Goal: Find specific page/section: Find specific page/section

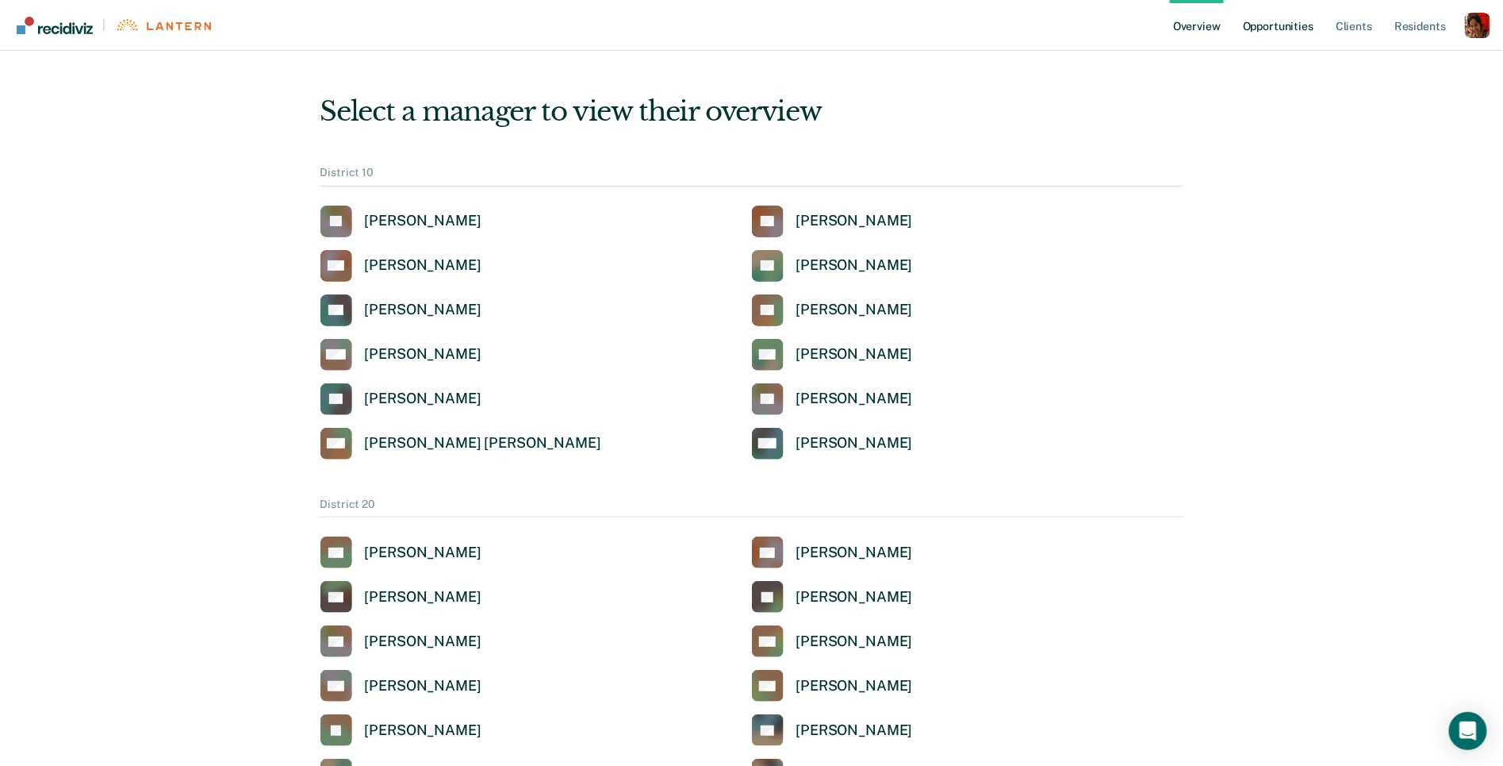
click at [1293, 27] on link "Opportunities" at bounding box center [1278, 25] width 77 height 51
